Goal: Transaction & Acquisition: Purchase product/service

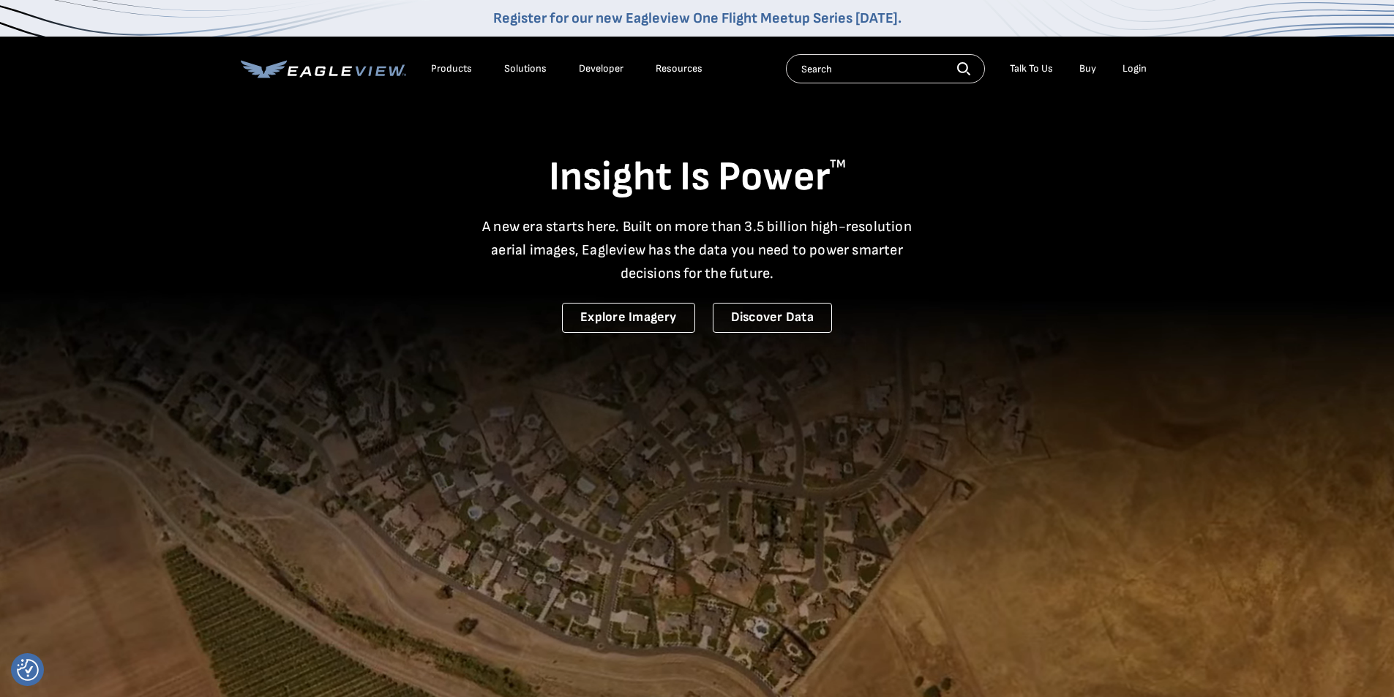
click at [1133, 67] on div "Login" at bounding box center [1134, 68] width 24 height 13
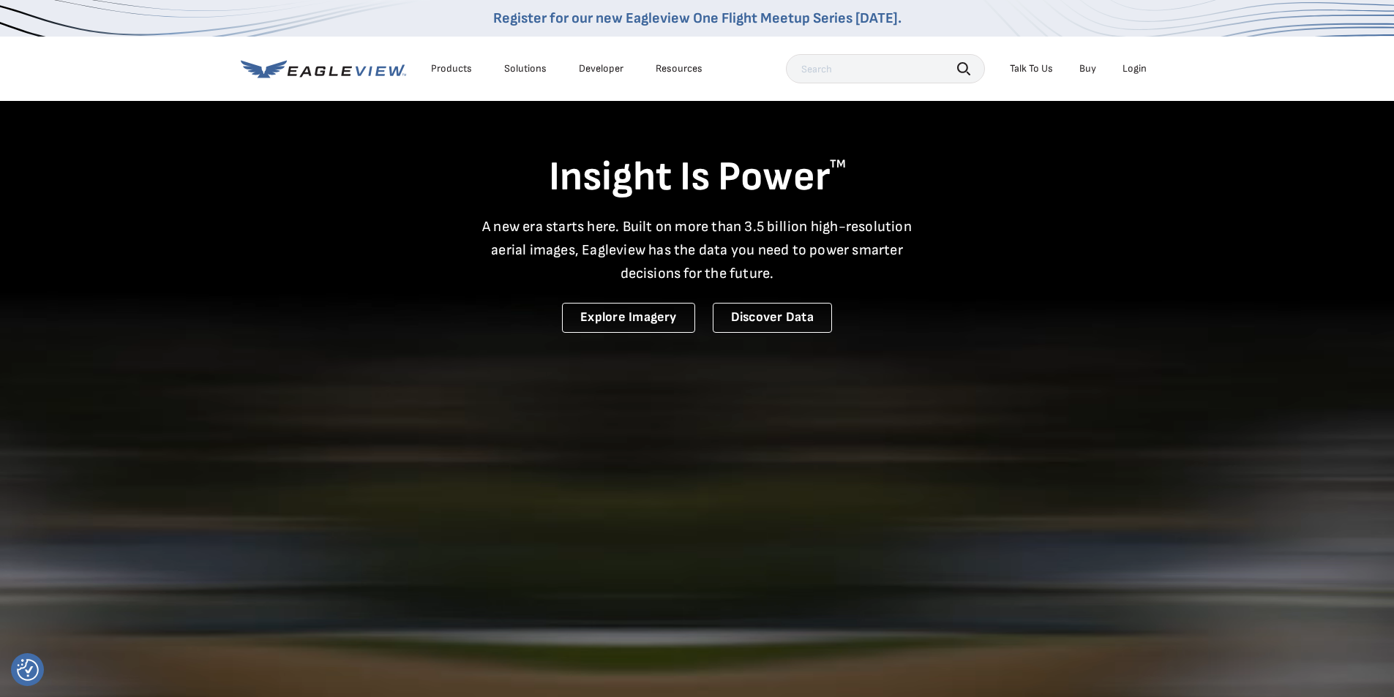
drag, startPoint x: 1115, startPoint y: 65, endPoint x: 1125, endPoint y: 67, distance: 10.3
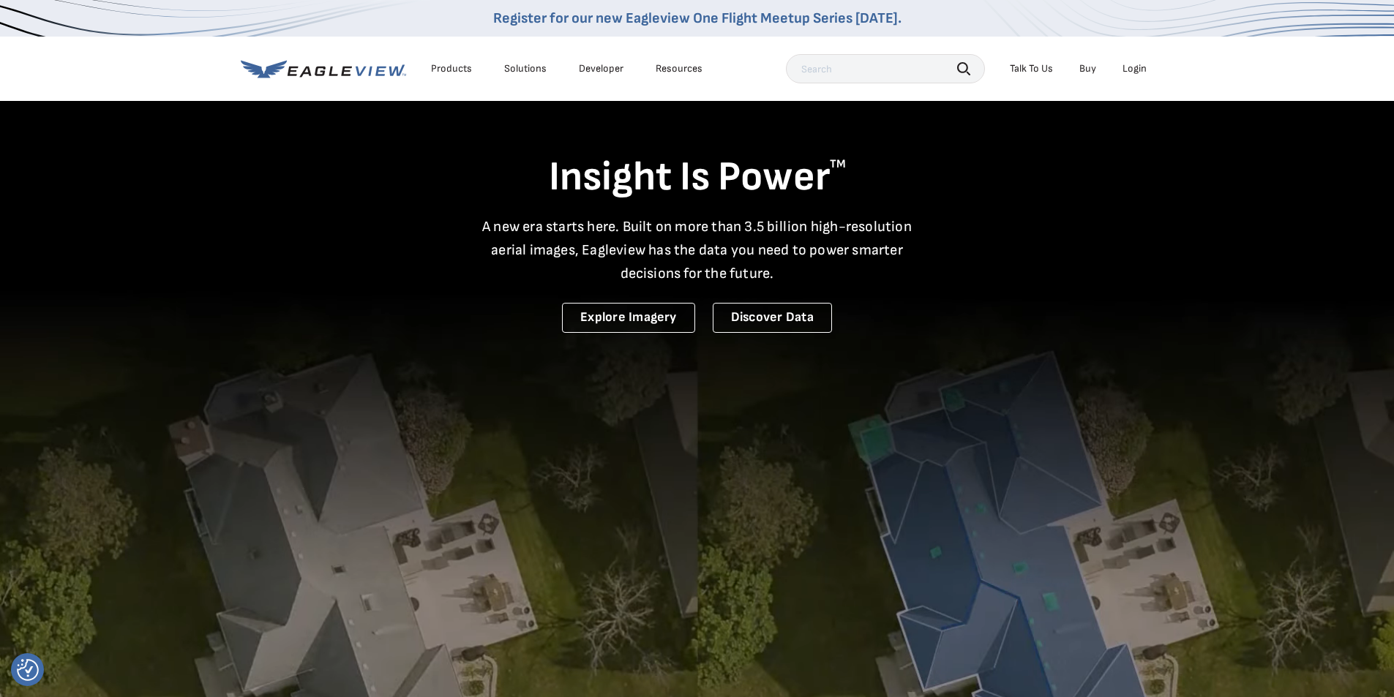
click at [1121, 67] on li "Login" at bounding box center [1134, 69] width 39 height 22
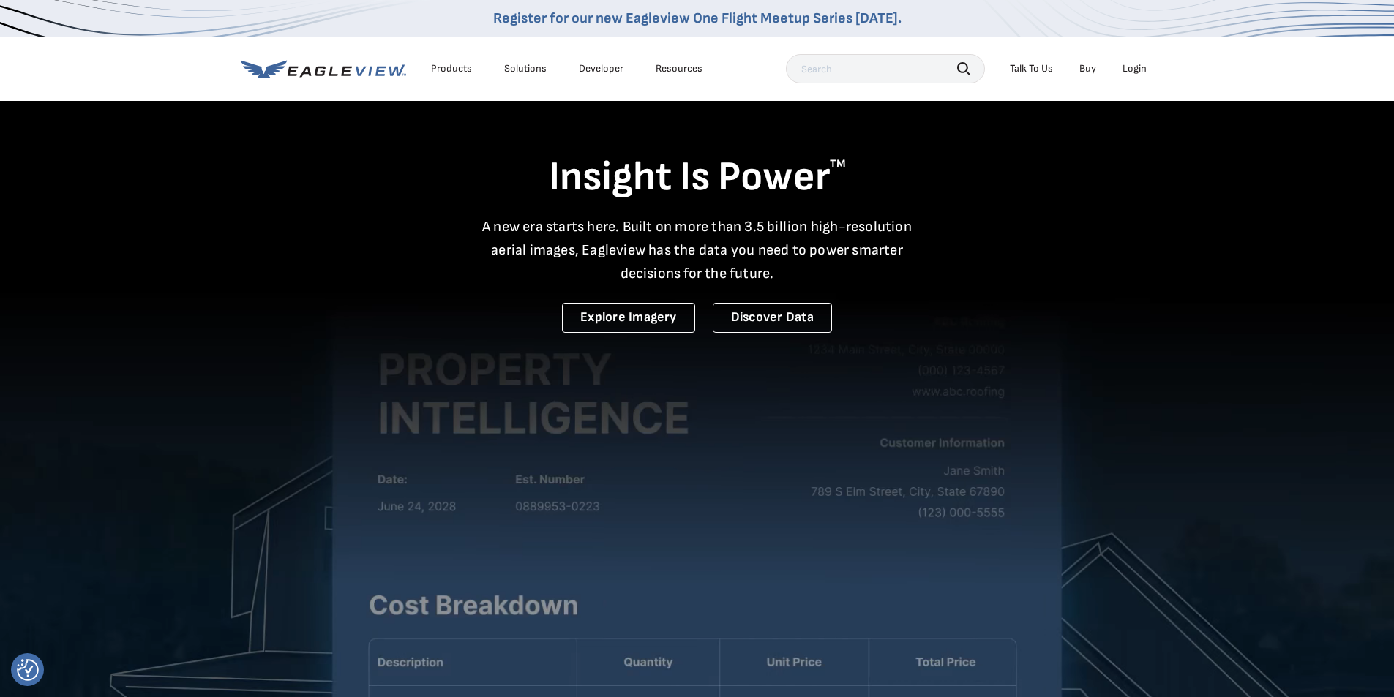
click at [1128, 67] on div "Login" at bounding box center [1134, 68] width 24 height 13
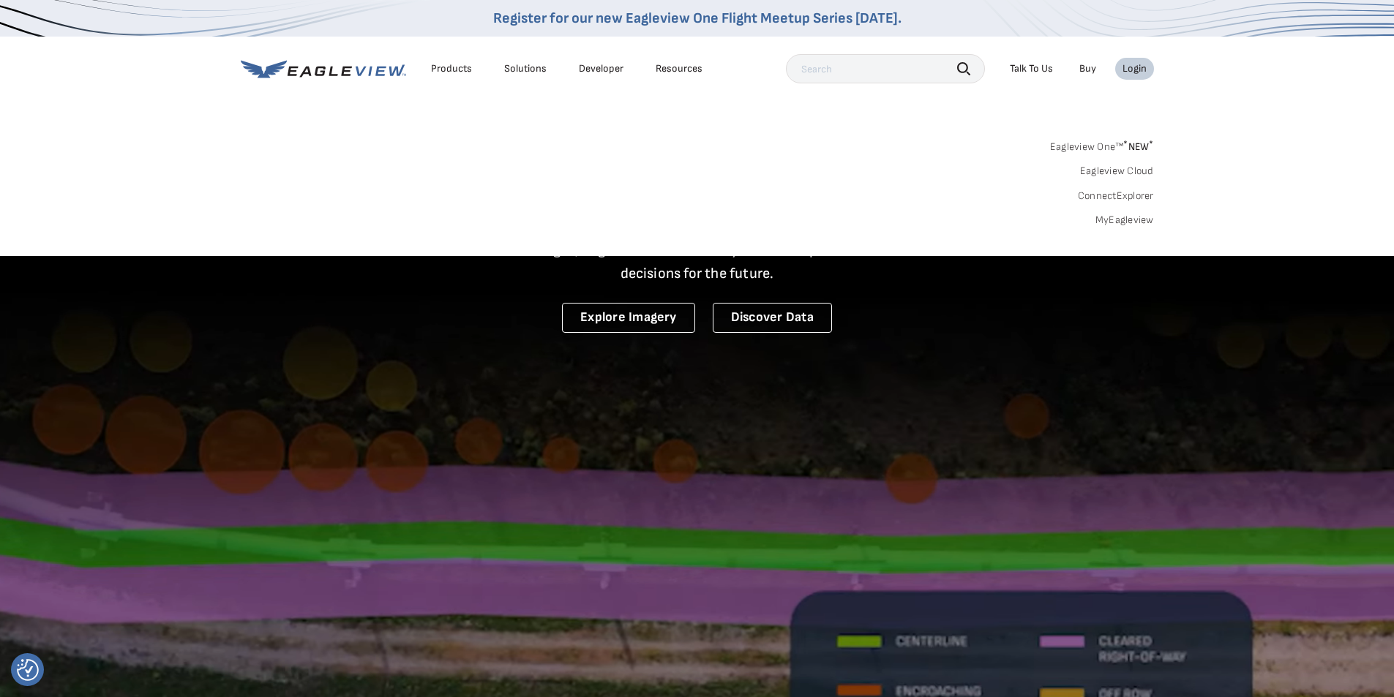
click at [1120, 220] on link "MyEagleview" at bounding box center [1124, 220] width 59 height 13
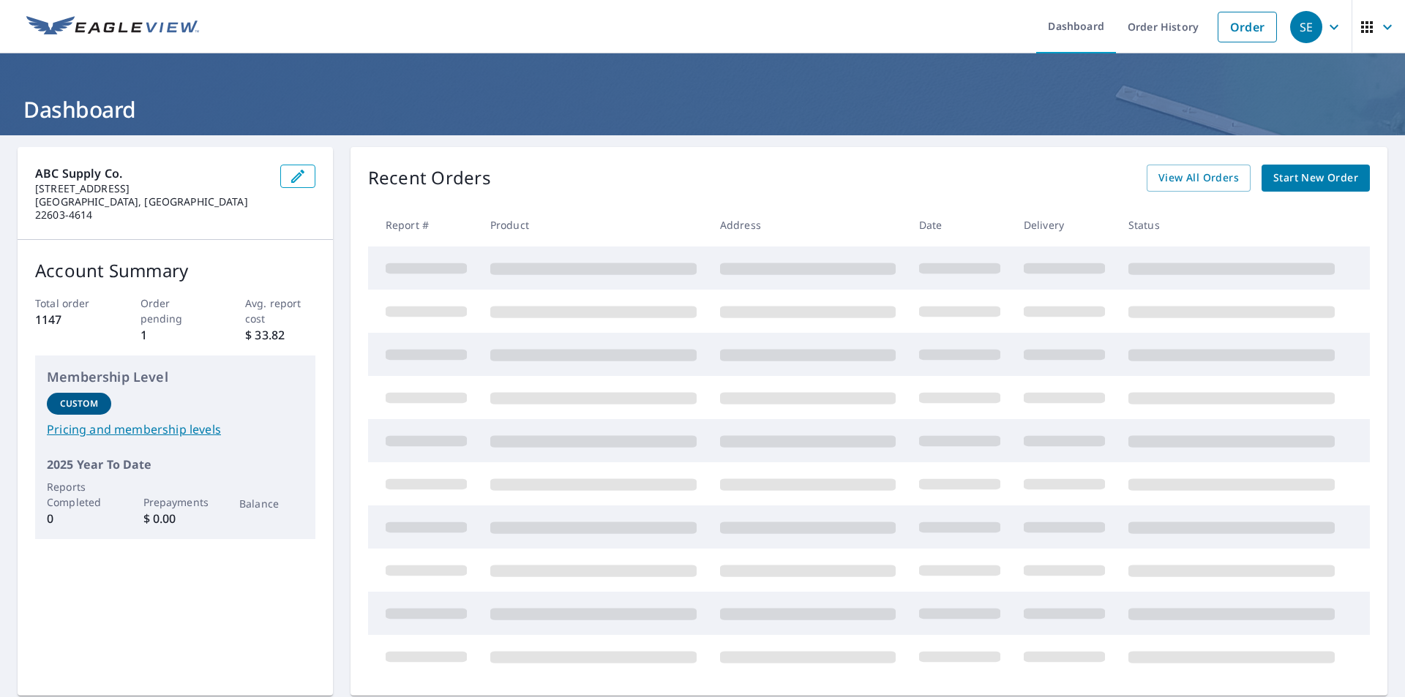
click at [1286, 180] on span "Start New Order" at bounding box center [1315, 178] width 85 height 18
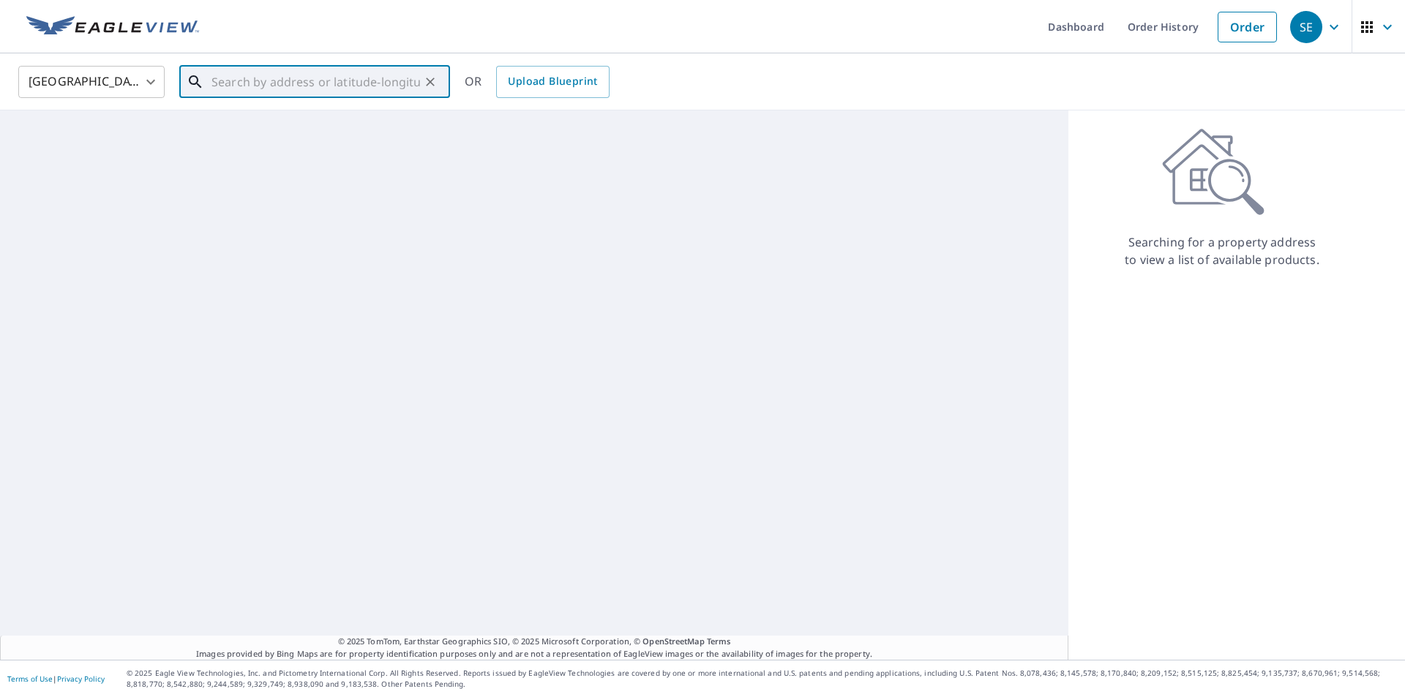
click at [296, 83] on input "text" at bounding box center [315, 81] width 208 height 41
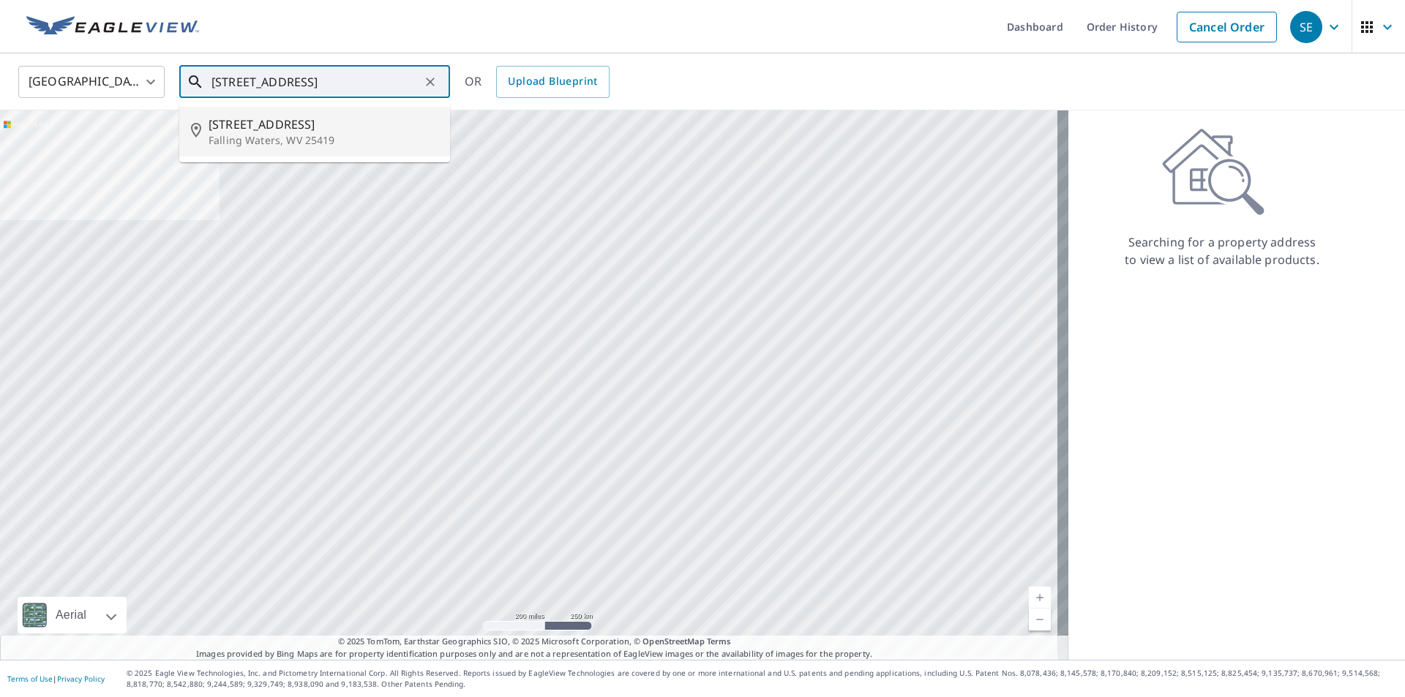
click at [322, 136] on p "Falling Waters, WV 25419" at bounding box center [323, 140] width 230 height 15
type input "447 Dupont Rd Falling Waters, WV 25419"
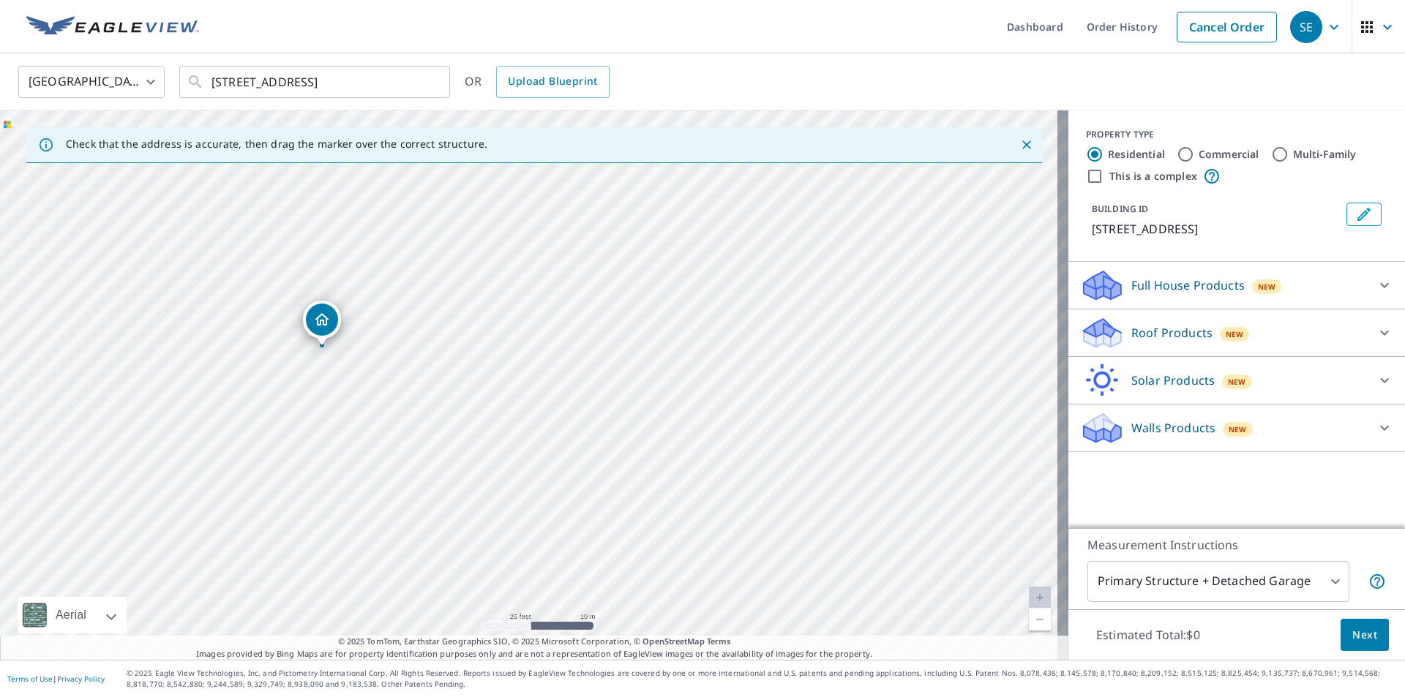
click at [1375, 331] on icon at bounding box center [1384, 333] width 18 height 18
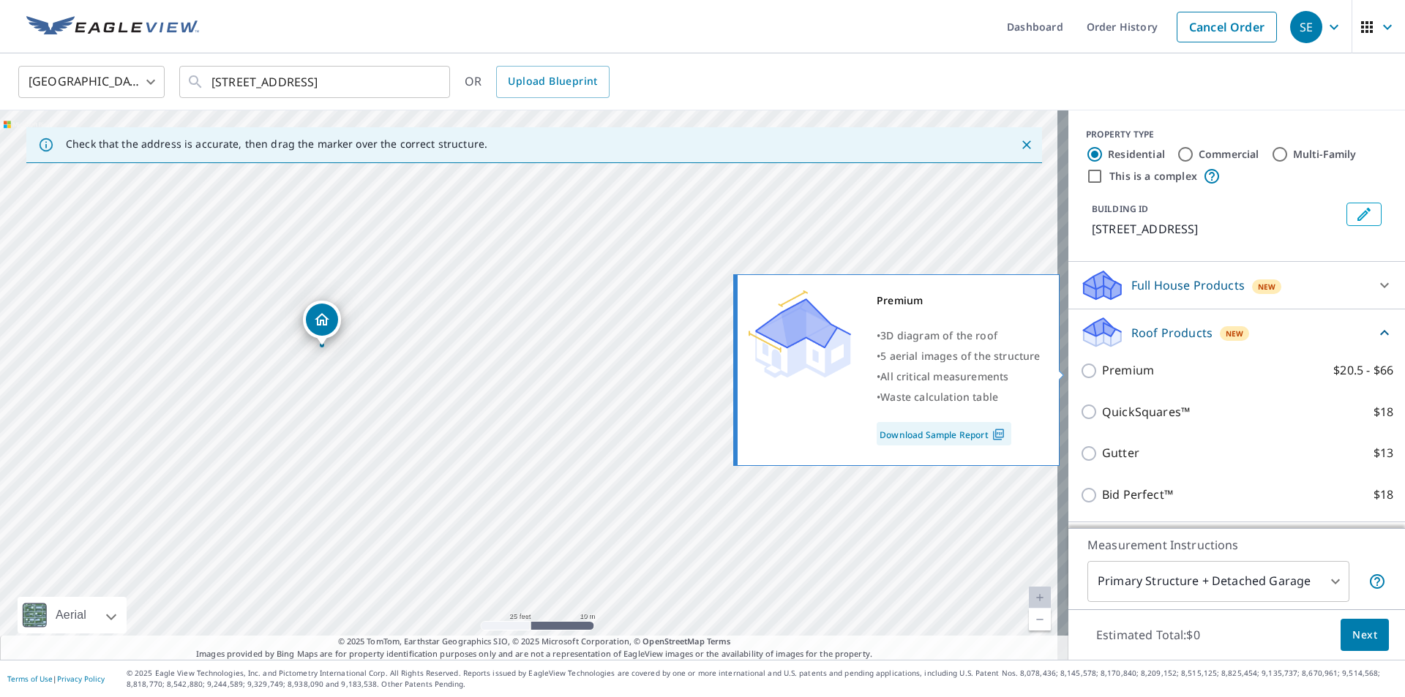
click at [1087, 368] on input "Premium $20.5 - $66" at bounding box center [1091, 371] width 22 height 18
checkbox input "true"
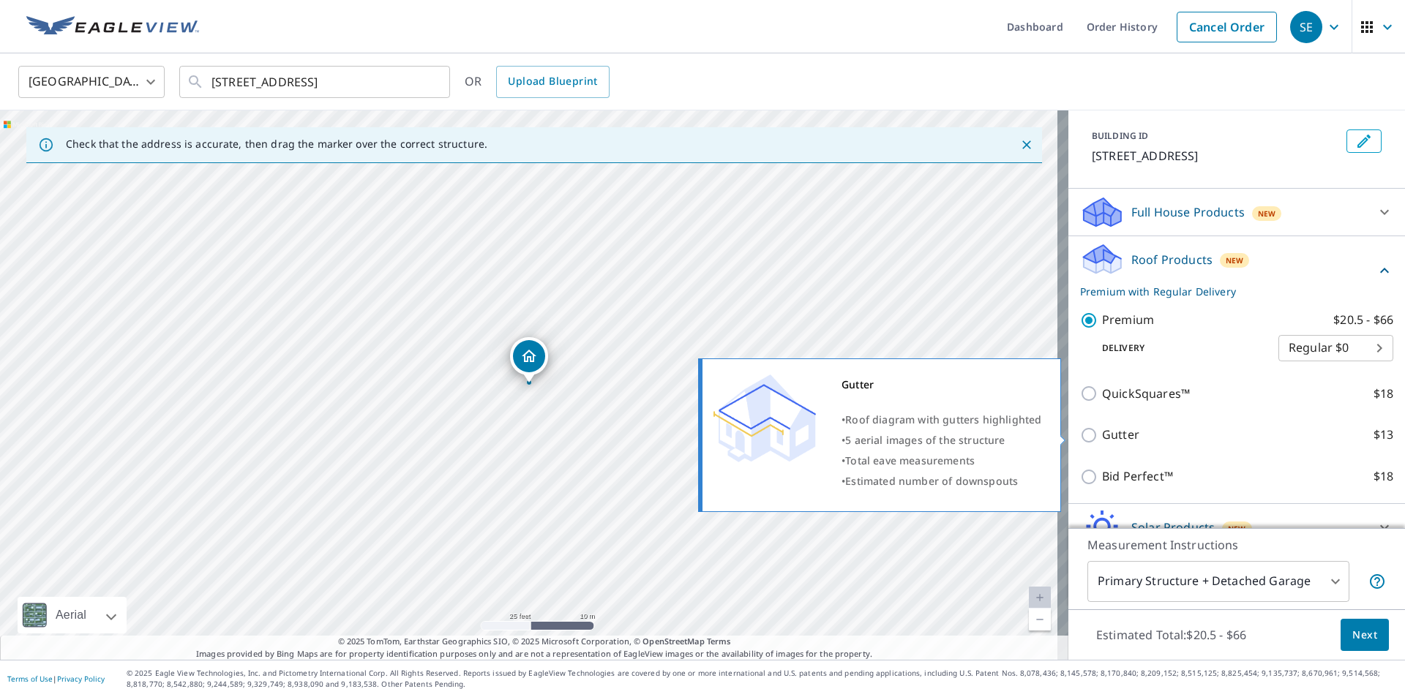
scroll to position [144, 0]
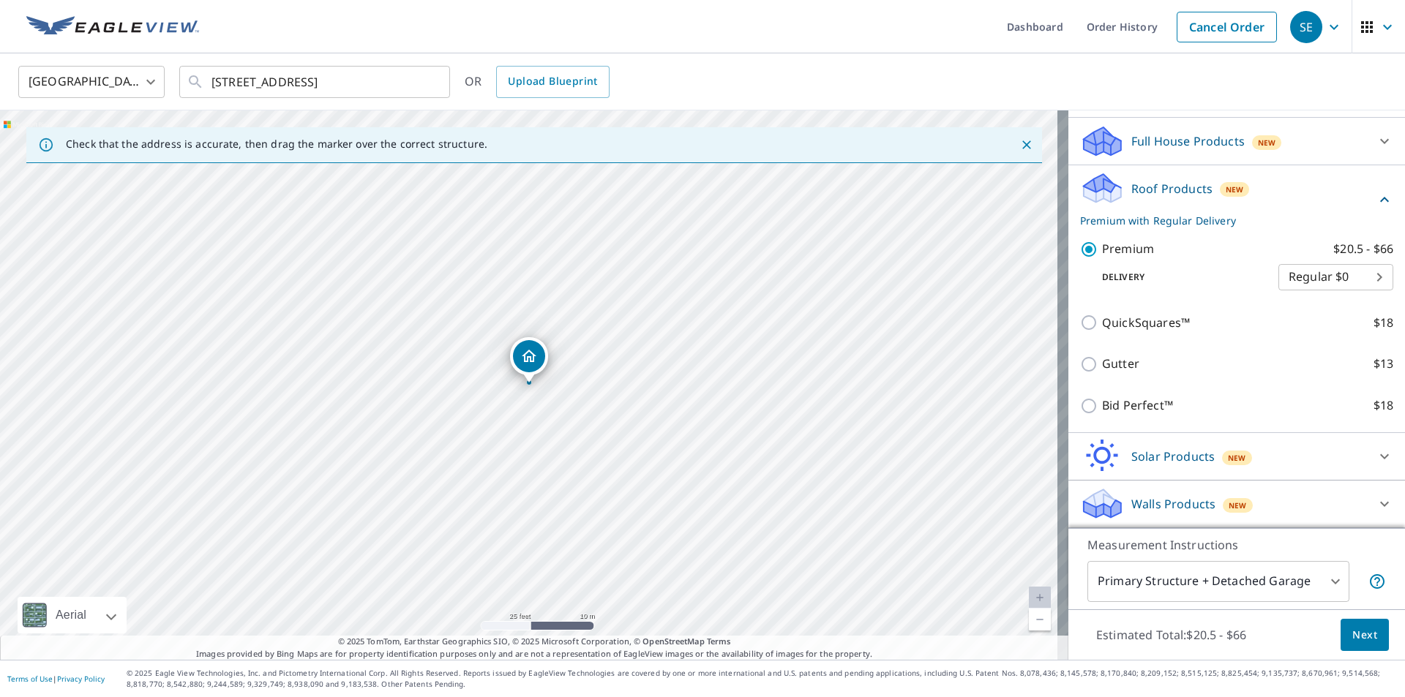
click at [1361, 636] on span "Next" at bounding box center [1364, 635] width 25 height 18
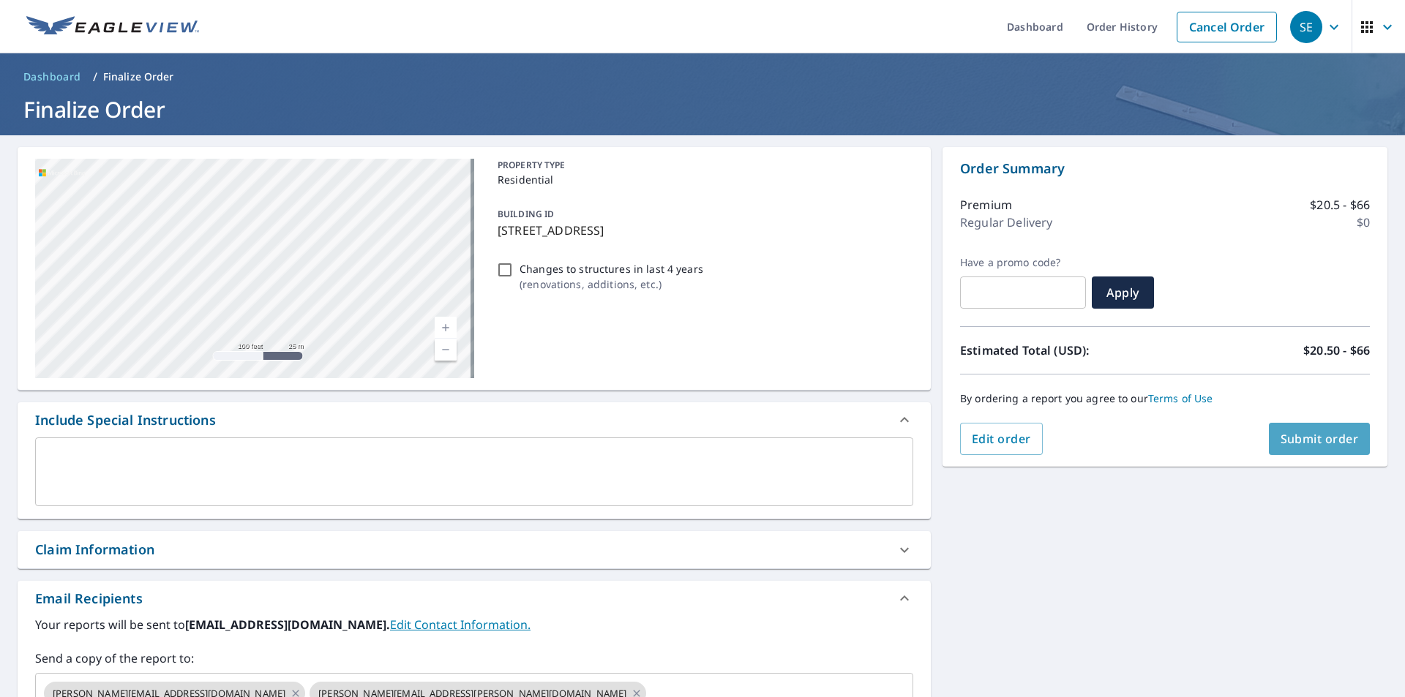
click at [1312, 435] on span "Submit order" at bounding box center [1319, 439] width 78 height 16
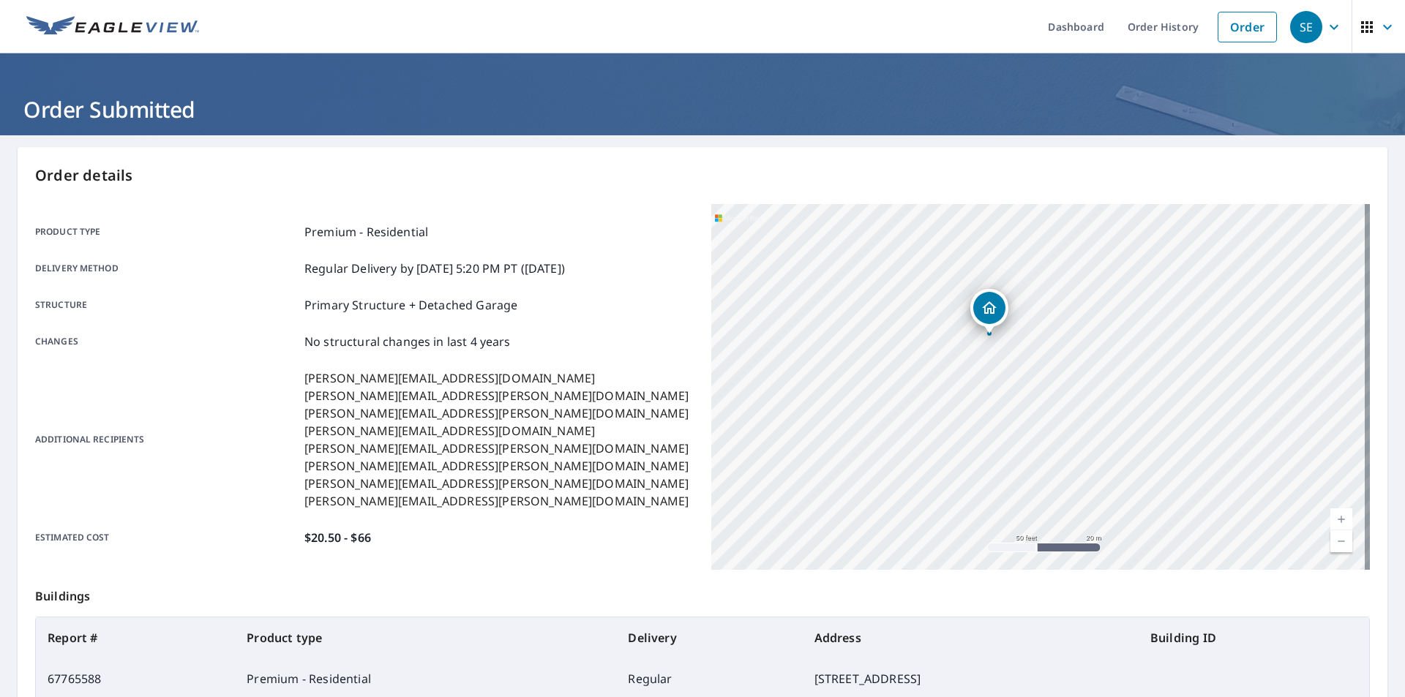
drag, startPoint x: 1045, startPoint y: 473, endPoint x: 1047, endPoint y: 488, distance: 15.4
click at [1047, 488] on div "447 Dupont Rd Falling Waters, WV 25419" at bounding box center [1040, 387] width 658 height 366
drag, startPoint x: 1013, startPoint y: 452, endPoint x: 1010, endPoint y: 491, distance: 38.9
click at [1010, 491] on div "447 Dupont Rd Falling Waters, WV 25419" at bounding box center [1040, 387] width 658 height 366
drag, startPoint x: 866, startPoint y: 405, endPoint x: 840, endPoint y: 424, distance: 32.1
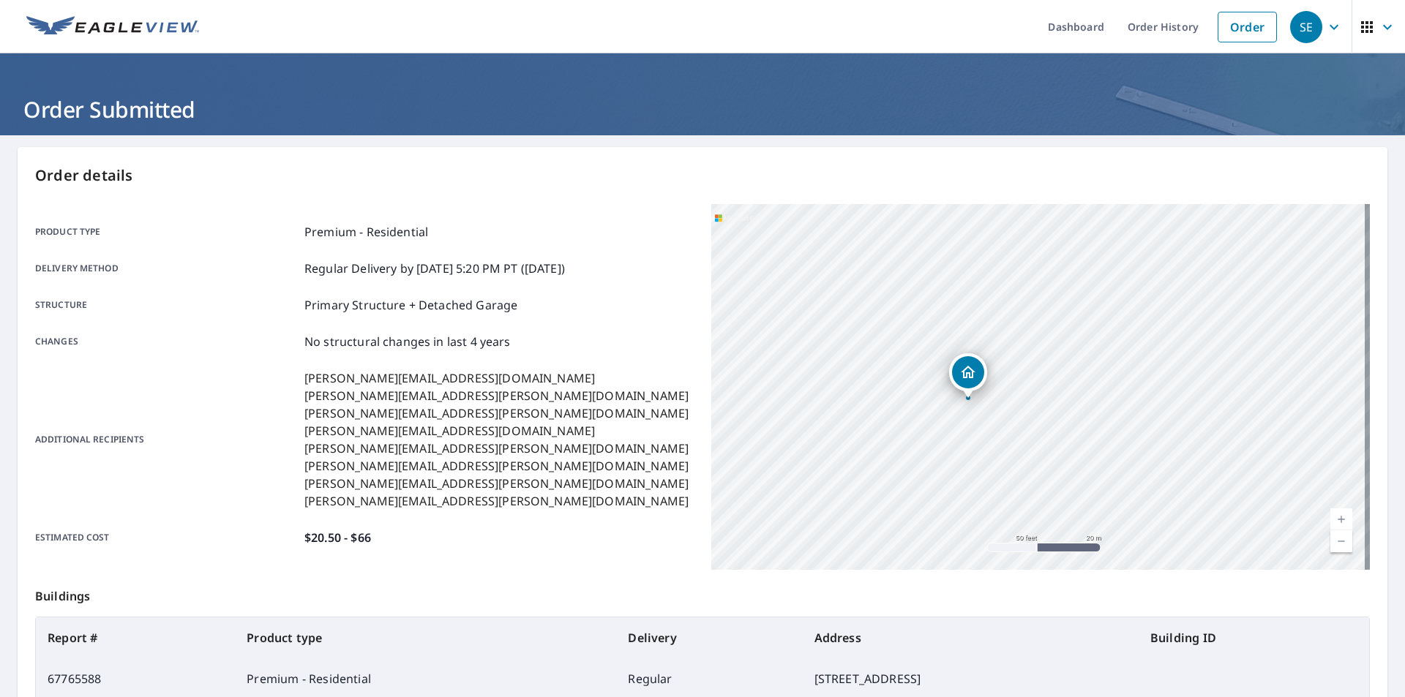
click at [843, 422] on div "447 Dupont Rd Falling Waters, WV 25419" at bounding box center [1040, 387] width 658 height 366
drag, startPoint x: 813, startPoint y: 423, endPoint x: 861, endPoint y: 383, distance: 61.8
click at [858, 386] on div "447 Dupont Rd Falling Waters, WV 25419" at bounding box center [1040, 387] width 658 height 366
drag, startPoint x: 909, startPoint y: 388, endPoint x: 854, endPoint y: 394, distance: 54.4
click at [855, 394] on div "447 Dupont Rd Falling Waters, WV 25419" at bounding box center [1040, 387] width 658 height 366
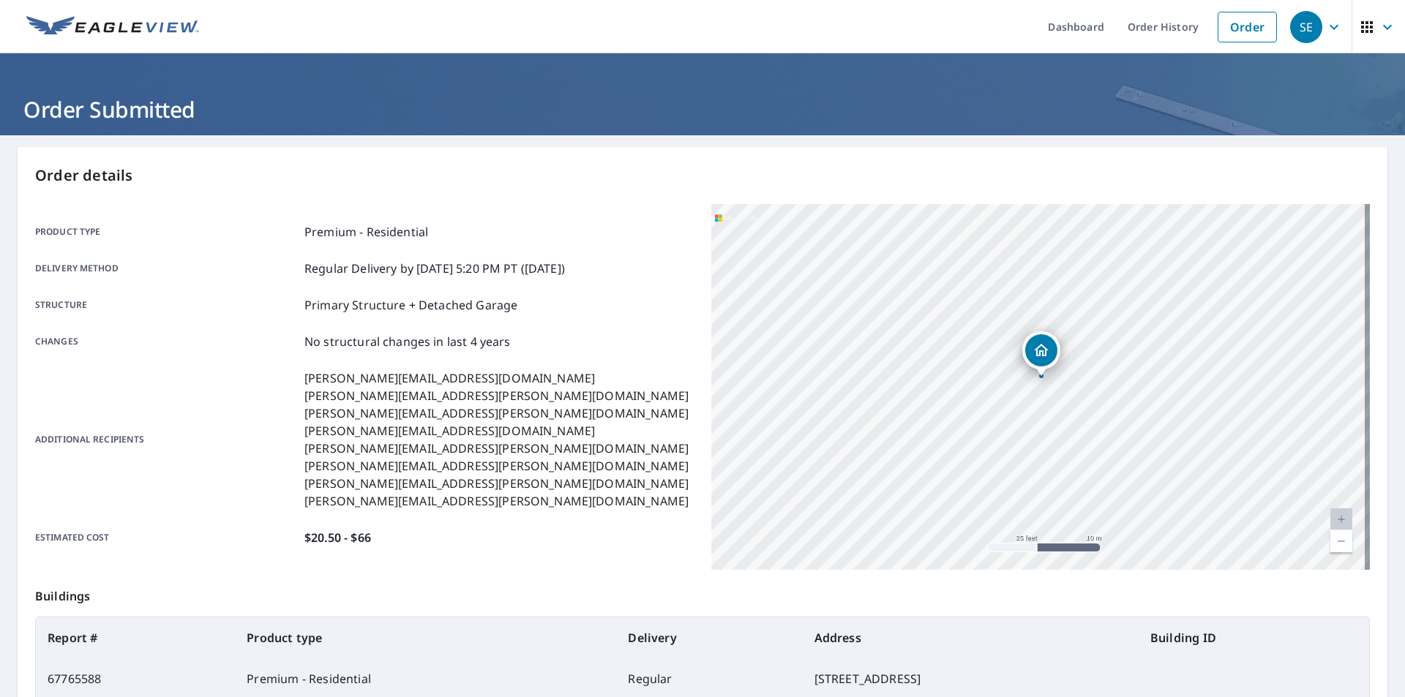
drag, startPoint x: 879, startPoint y: 424, endPoint x: 832, endPoint y: 399, distance: 53.7
click at [832, 402] on div "447 Dupont Rd Falling Waters, WV 25419" at bounding box center [1040, 387] width 658 height 366
